Goal: Task Accomplishment & Management: Manage account settings

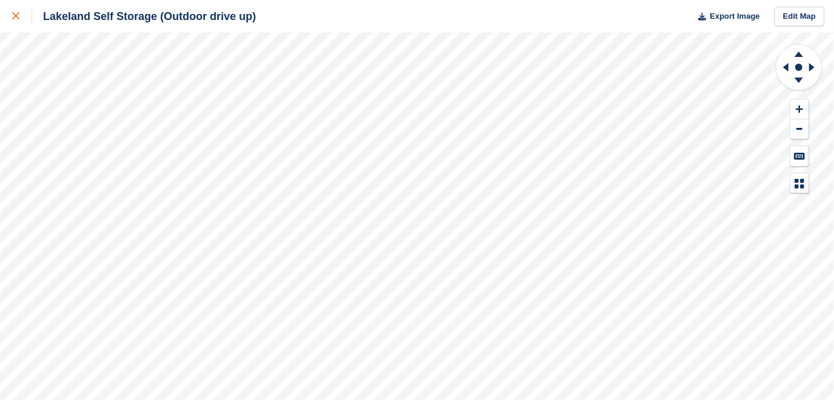
click at [12, 13] on link at bounding box center [16, 16] width 32 height 33
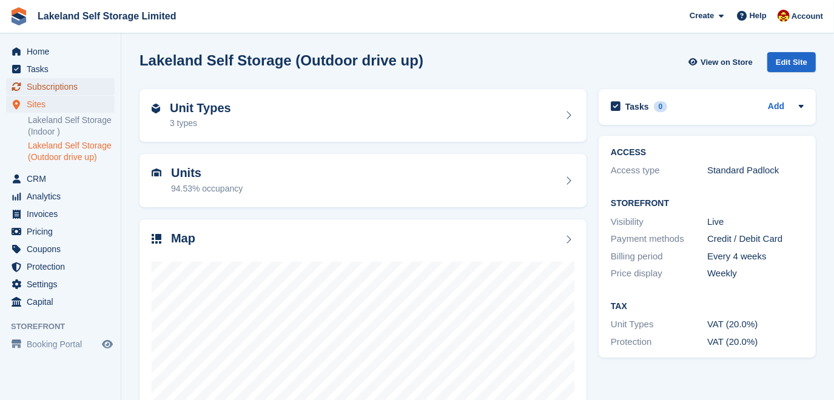
click at [45, 86] on span "Subscriptions" at bounding box center [63, 86] width 73 height 17
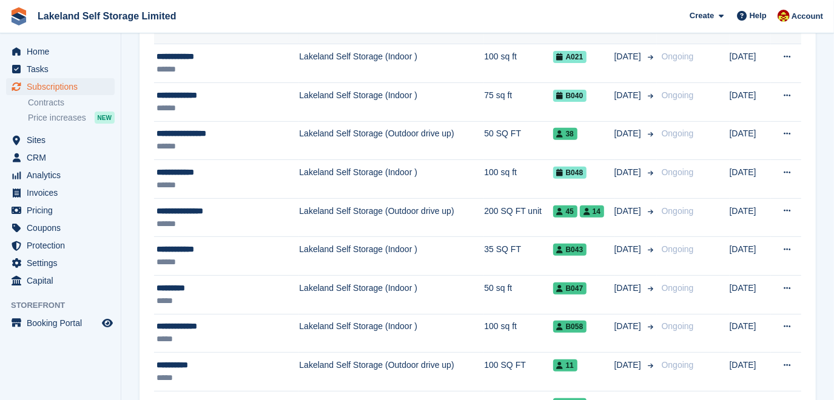
scroll to position [275, 0]
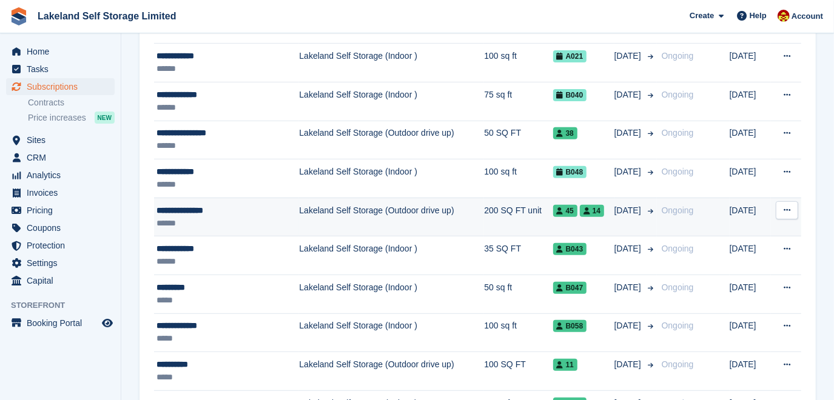
click at [324, 209] on td "Lakeland Self Storage (Outdoor drive up)" at bounding box center [391, 217] width 185 height 39
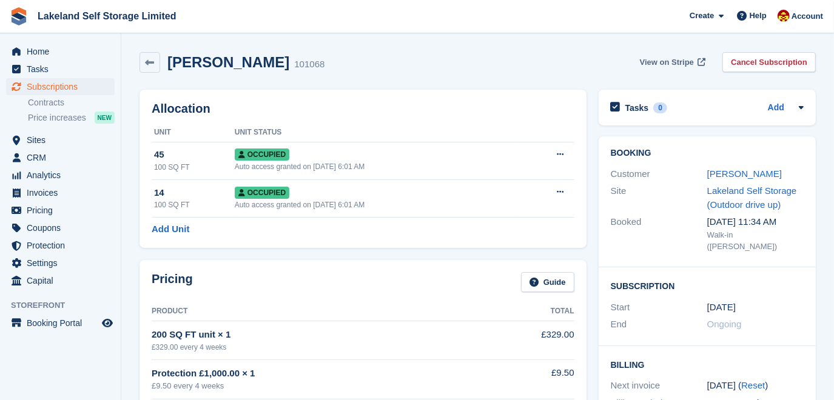
click at [694, 59] on span "View on Stripe" at bounding box center [667, 62] width 54 height 12
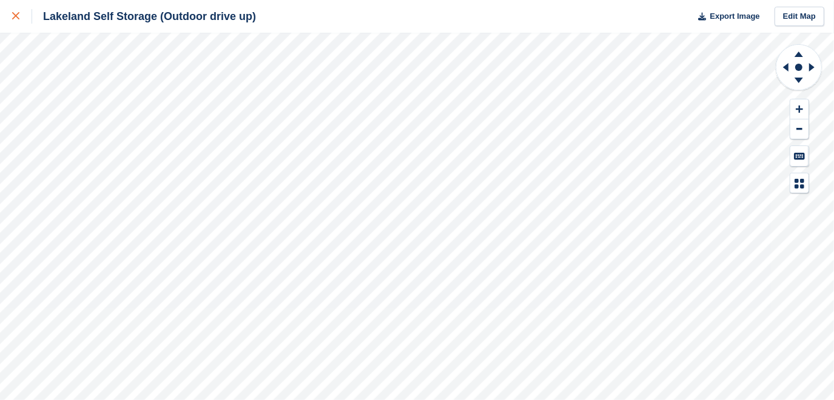
click at [20, 12] on div at bounding box center [22, 16] width 20 height 15
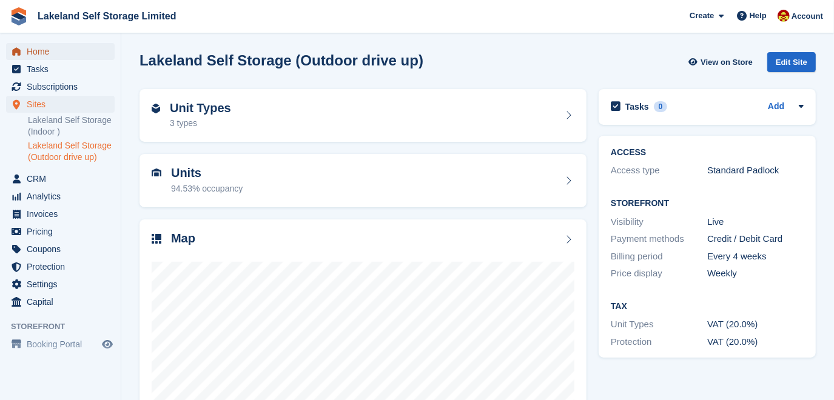
click at [43, 56] on span "Home" at bounding box center [63, 51] width 73 height 17
